Goal: Information Seeking & Learning: Learn about a topic

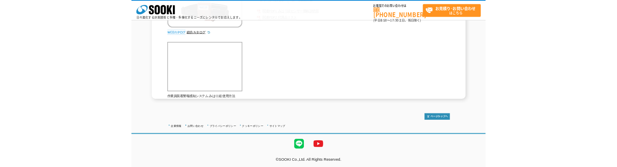
scroll to position [31, 0]
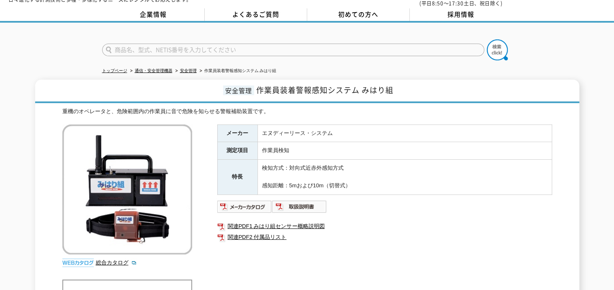
click at [382, 250] on div "メーカー エヌディーリース・システム 測定項目 作業員検知 特長 検知方式：対向式近赤外感知方式 感知距離：5mおよび10m（切替式） 関連PDF1 みはり組…" at bounding box center [384, 214] width 335 height 180
